Goal: Navigation & Orientation: Find specific page/section

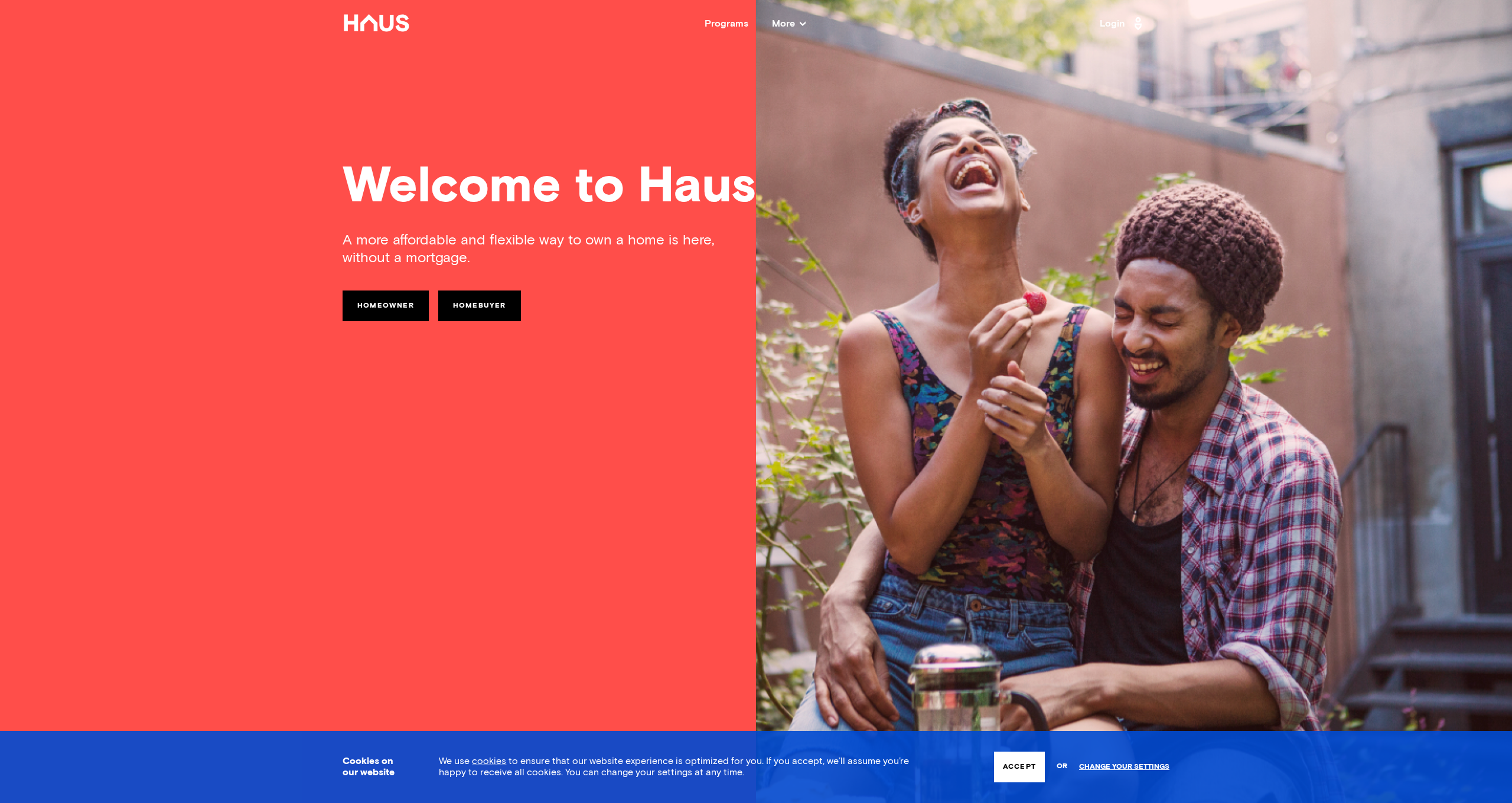
click at [1018, 766] on button "Accept" at bounding box center [1019, 767] width 51 height 31
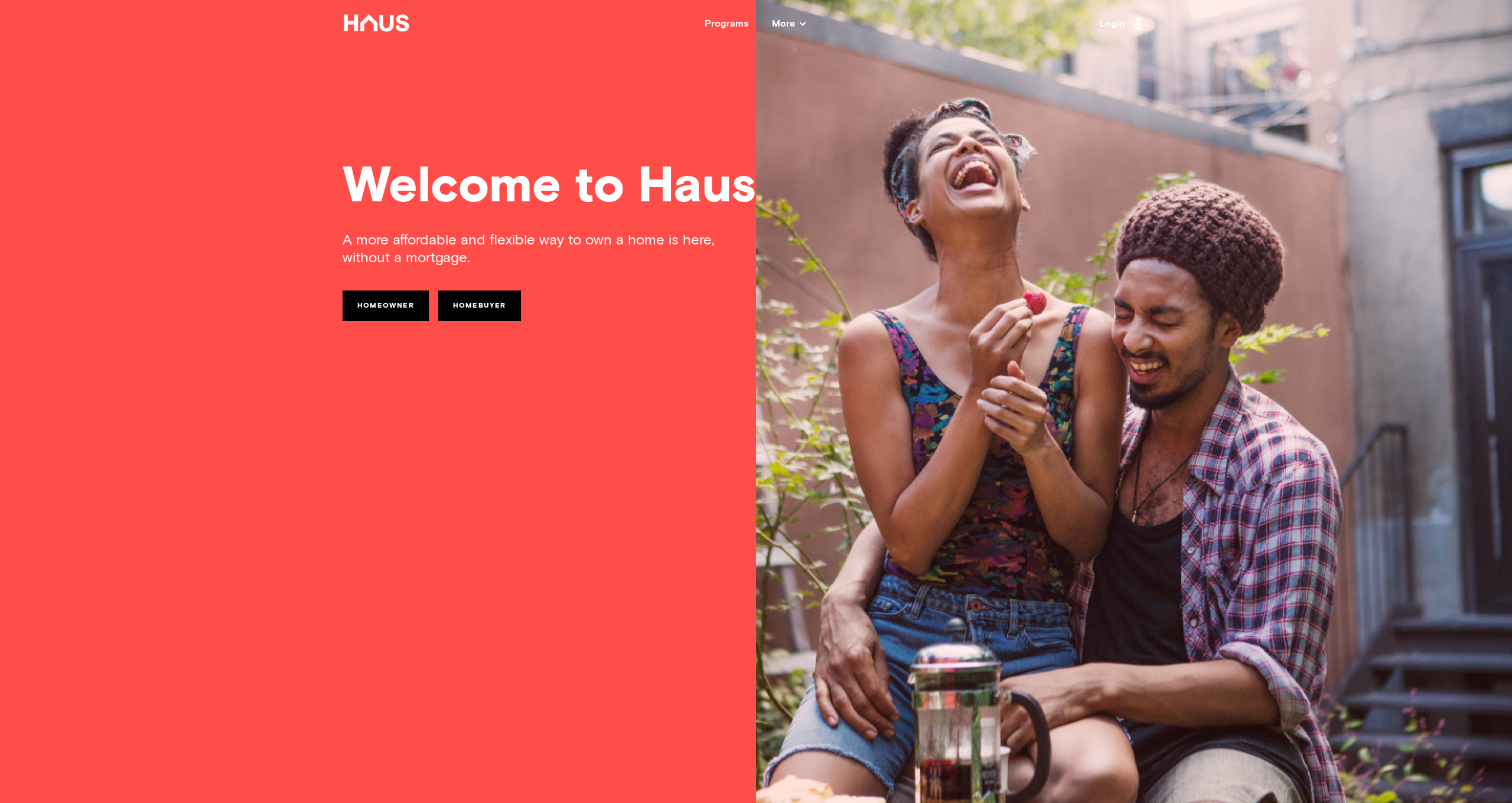
click at [801, 21] on icon at bounding box center [803, 24] width 6 height 6
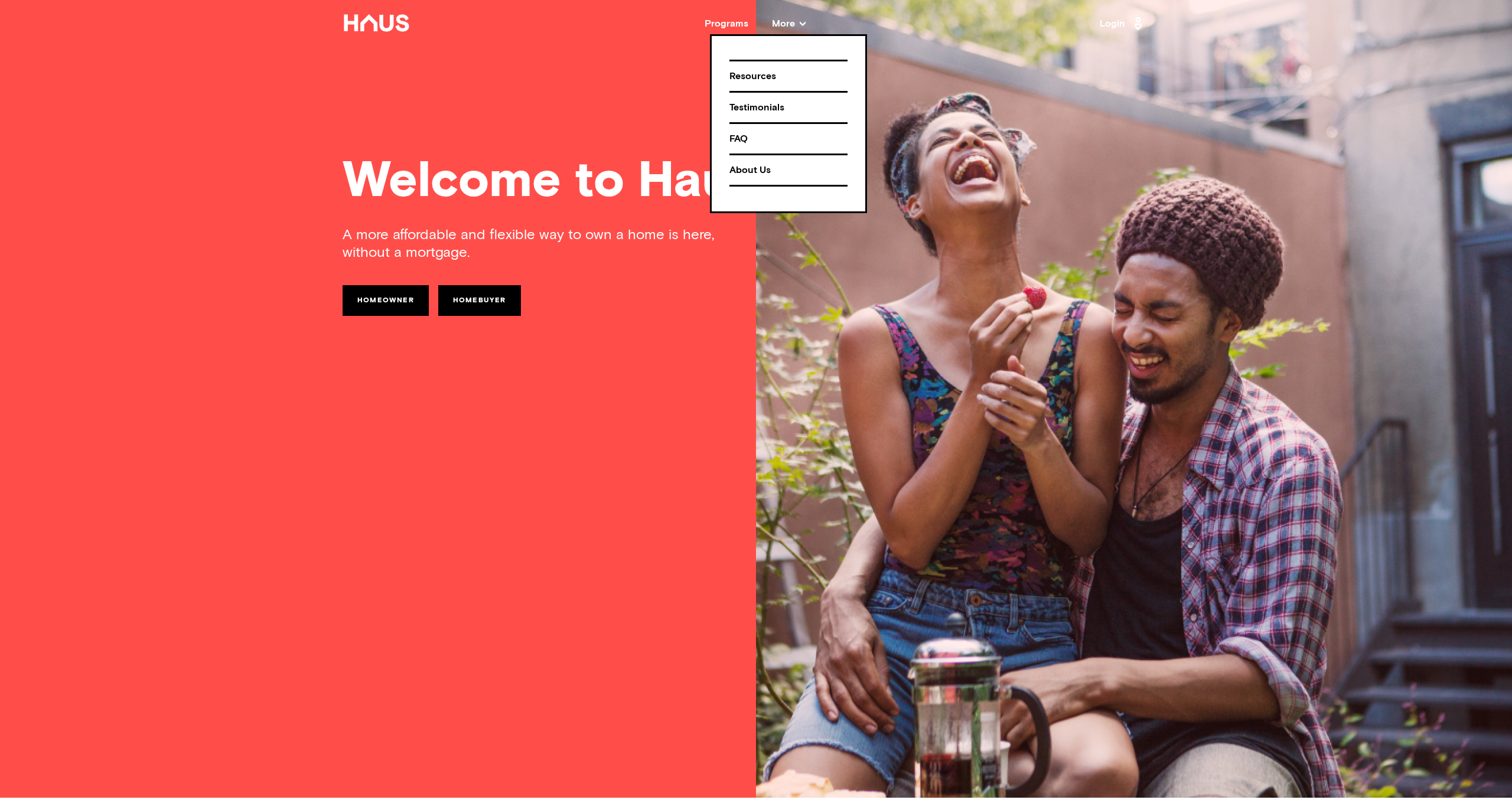
click at [617, 95] on div "Welcome to Haus A more affordable and flexible way to own a home is here, witho…" at bounding box center [756, 396] width 945 height 803
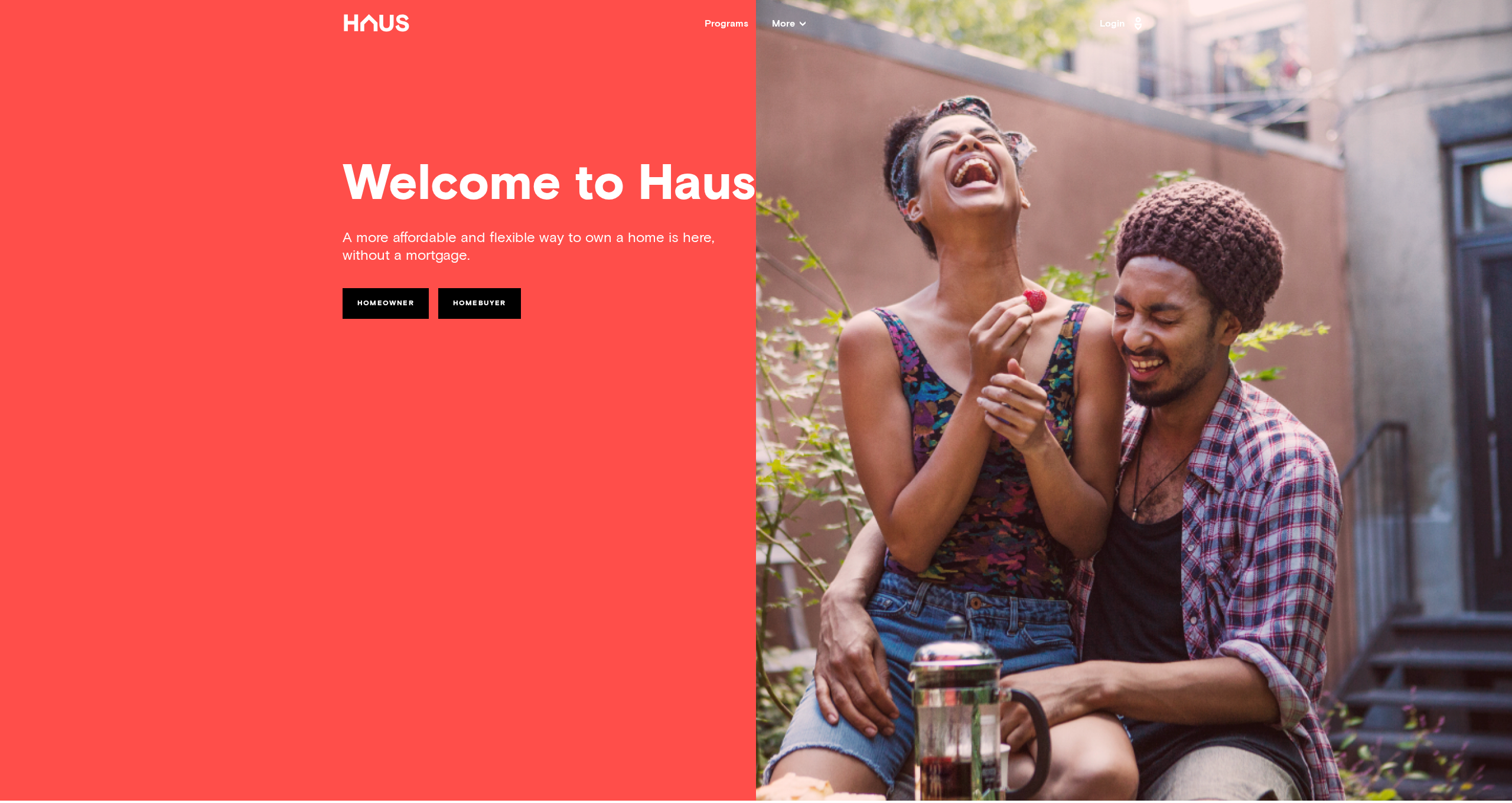
scroll to position [2, 0]
click at [398, 304] on link "Homeowner" at bounding box center [385, 304] width 86 height 31
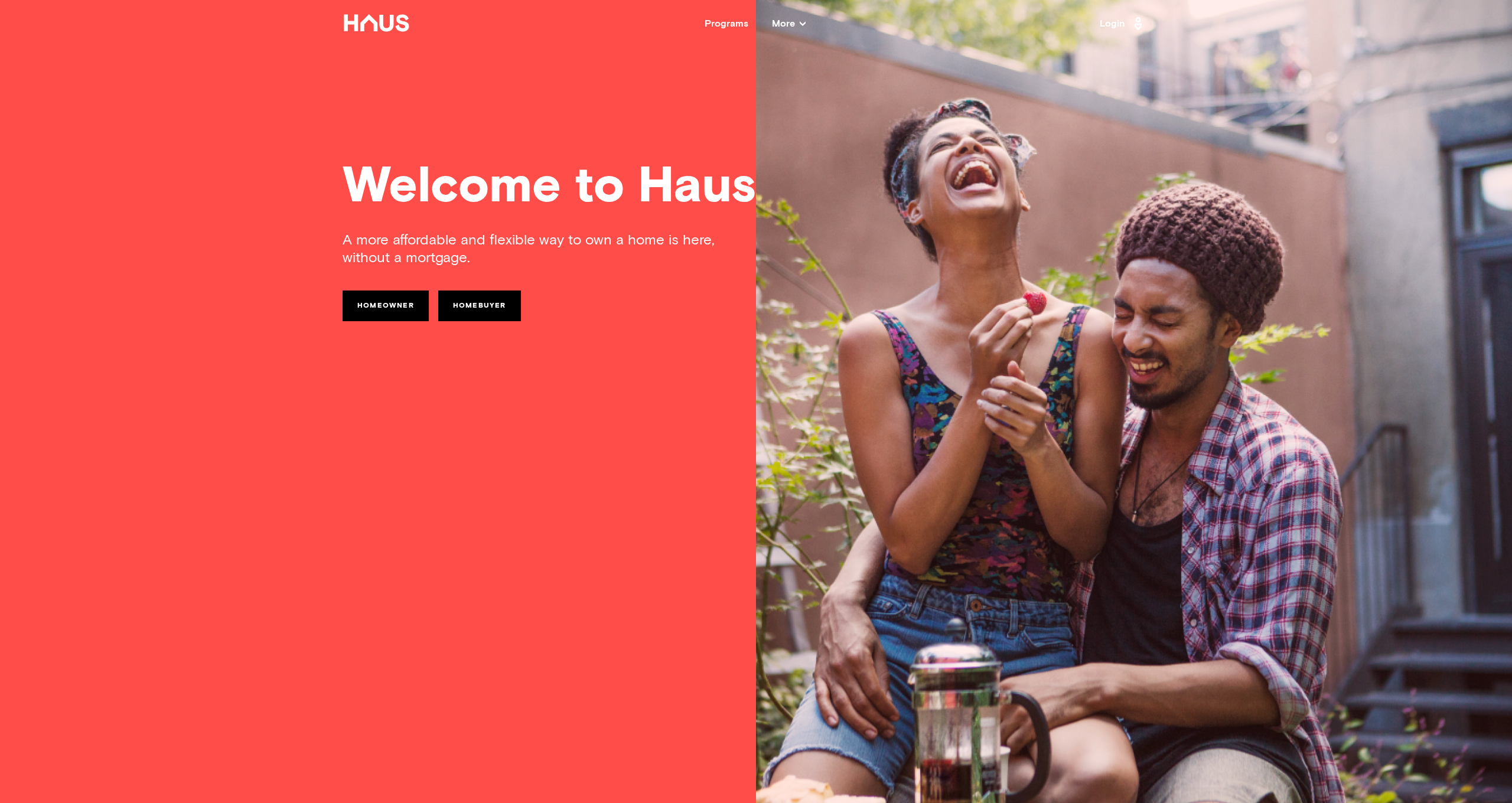
click at [479, 308] on link "Homebuyer" at bounding box center [479, 306] width 82 height 31
click at [390, 307] on link "Homeowner" at bounding box center [385, 306] width 86 height 31
